Goal: Task Accomplishment & Management: Use online tool/utility

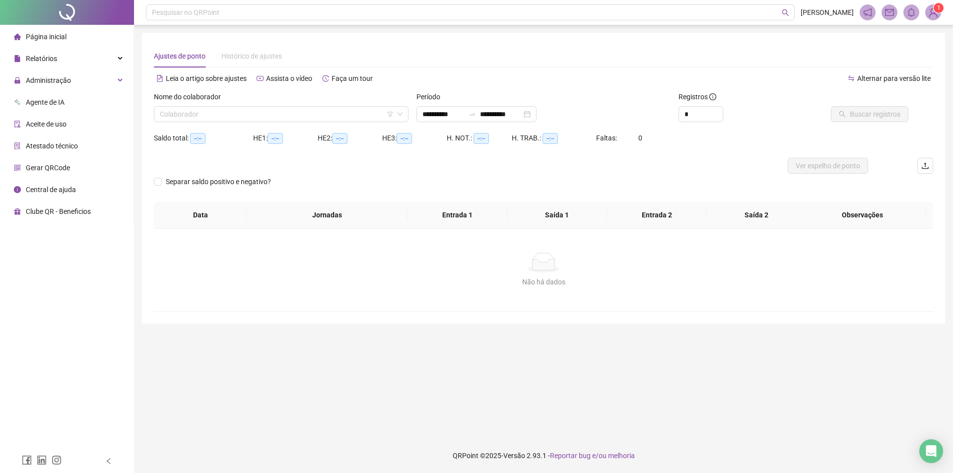
type input "**********"
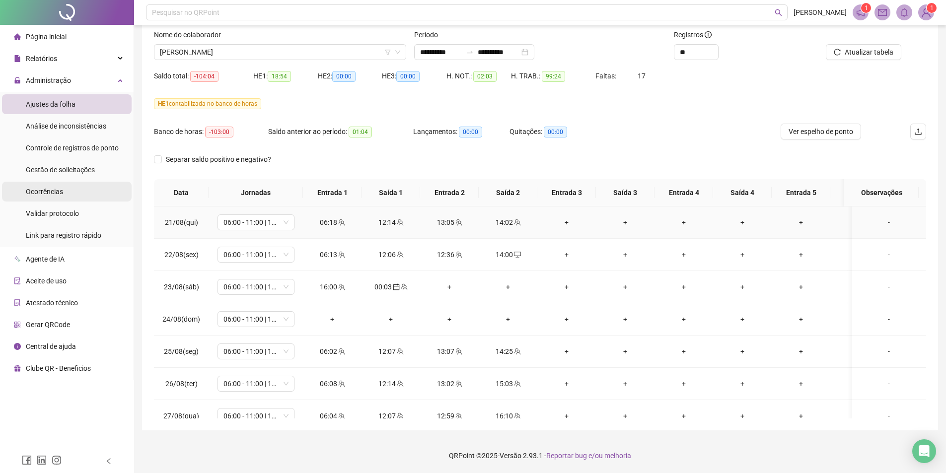
scroll to position [62, 0]
drag, startPoint x: 50, startPoint y: 162, endPoint x: 54, endPoint y: 168, distance: 7.6
click at [51, 162] on div "Gestão de solicitações" at bounding box center [60, 170] width 69 height 20
